Goal: Understand process/instructions: Learn how to perform a task or action

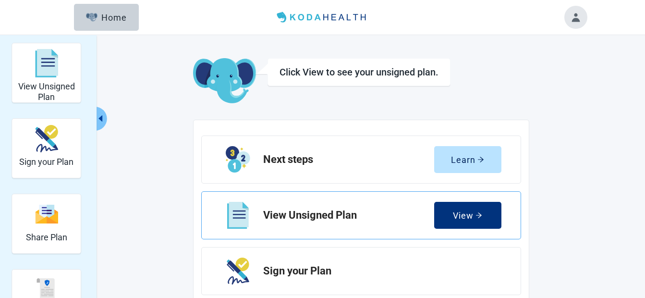
scroll to position [48, 0]
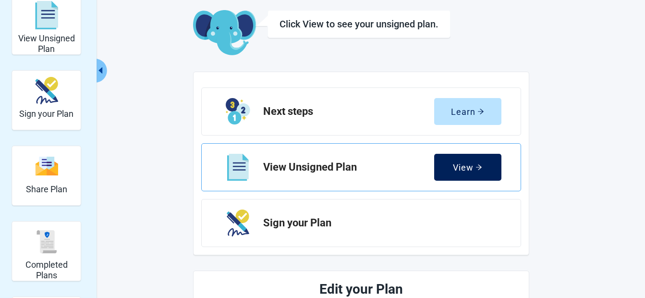
click at [472, 167] on div "View" at bounding box center [467, 167] width 29 height 10
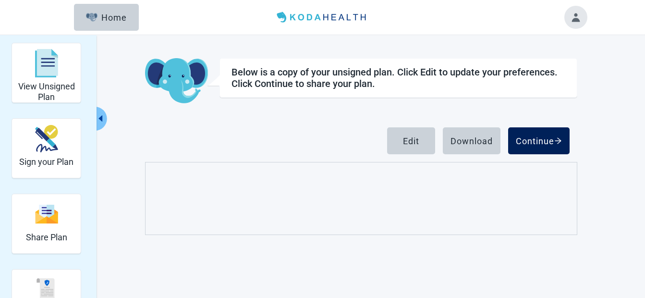
click at [547, 140] on div "Continue" at bounding box center [539, 141] width 46 height 10
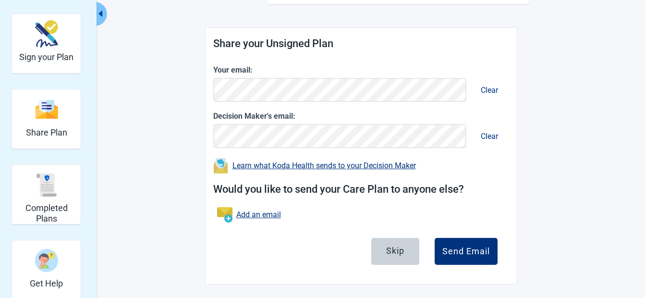
scroll to position [107, 0]
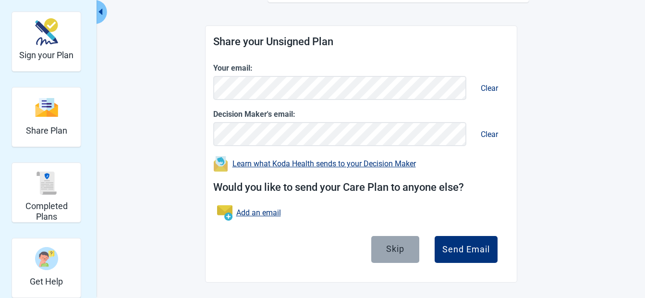
click at [395, 243] on div "Skip" at bounding box center [395, 248] width 18 height 10
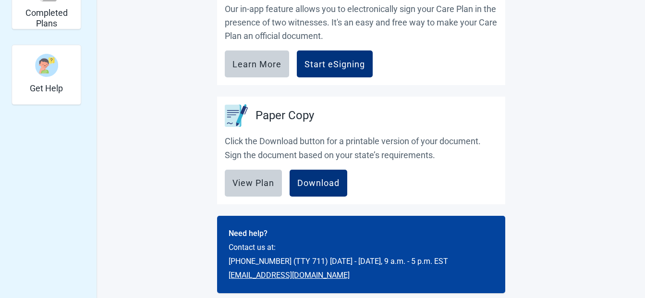
scroll to position [310, 0]
